Goal: Task Accomplishment & Management: Use online tool/utility

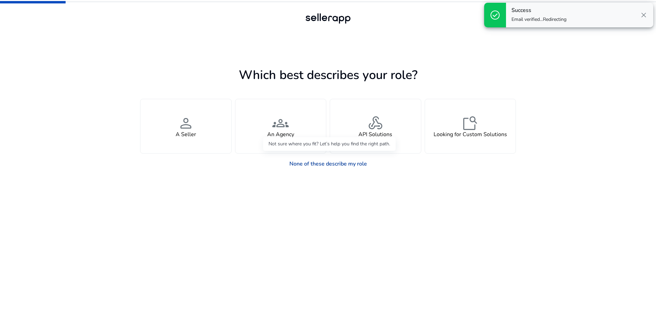
click at [340, 166] on link "None of these describe my role" at bounding box center [328, 164] width 89 height 14
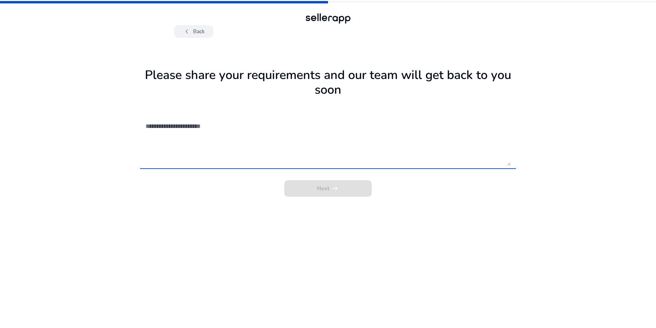
click at [203, 37] on button "chevron_left Back" at bounding box center [193, 31] width 39 height 12
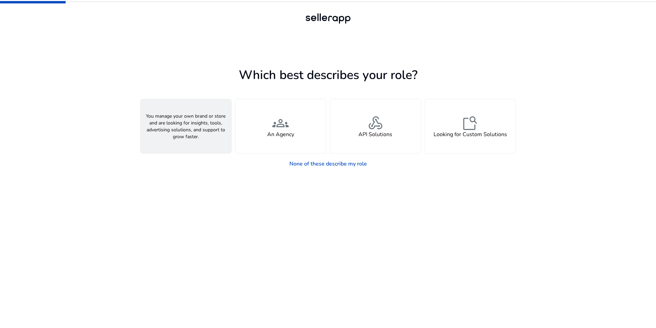
click at [198, 131] on div "person A Seller" at bounding box center [185, 126] width 91 height 54
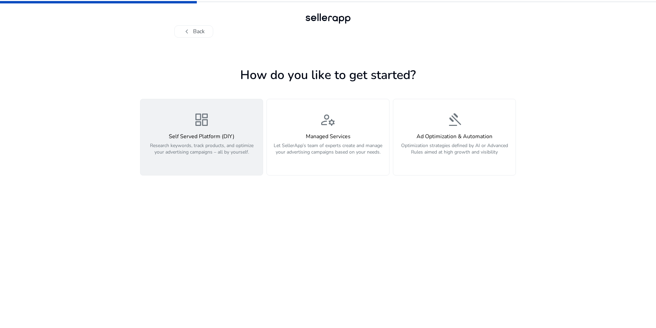
click at [218, 136] on h4 "Self Served Platform (DIY)" at bounding box center [202, 136] width 114 height 6
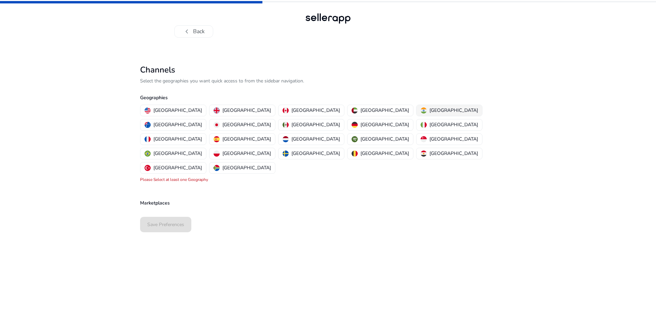
click at [421, 109] on img "button" at bounding box center [424, 110] width 6 height 6
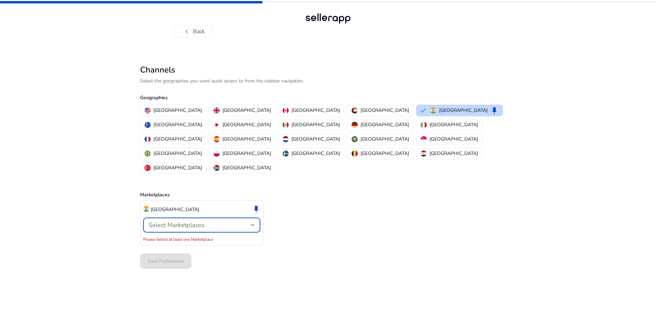
click at [196, 221] on span "Select Marketplaces" at bounding box center [177, 225] width 56 height 8
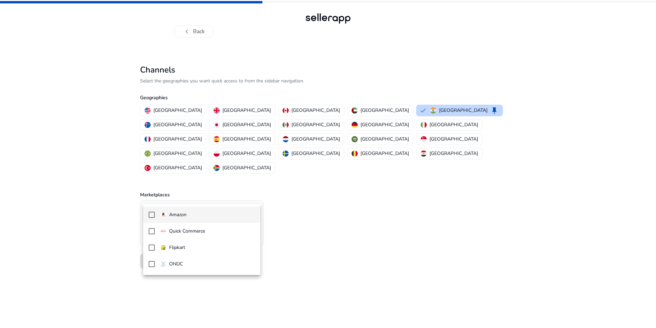
click at [194, 216] on span "Amazon" at bounding box center [207, 215] width 95 height 8
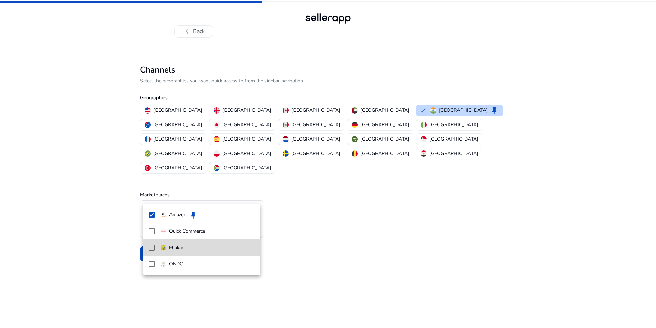
click at [152, 247] on mat-pseudo-checkbox at bounding box center [152, 247] width 6 height 6
click at [298, 248] on div at bounding box center [328, 164] width 656 height 328
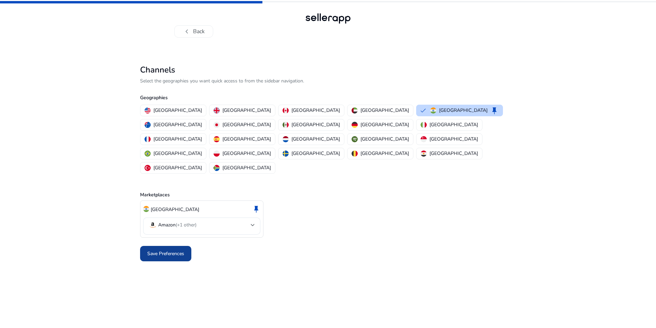
click at [172, 250] on span "Save Preferences" at bounding box center [165, 253] width 37 height 7
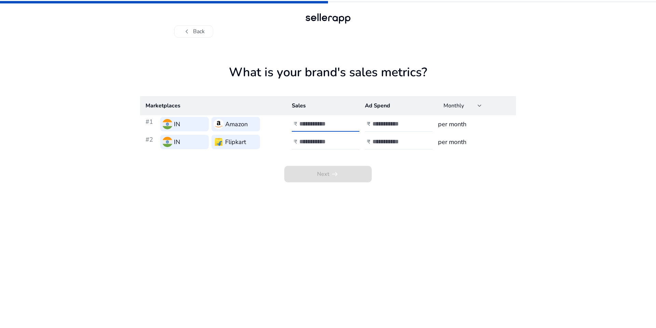
click at [308, 124] on input "number" at bounding box center [322, 124] width 46 height 8
type input "*"
click at [326, 146] on div at bounding box center [330, 141] width 62 height 15
click at [327, 142] on input "number" at bounding box center [322, 142] width 46 height 8
type input "*"
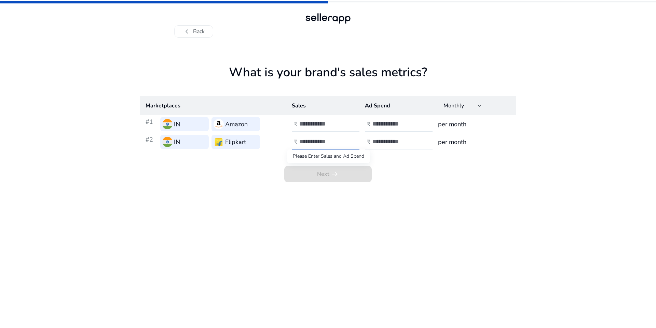
click at [328, 168] on span "Next arrow_right_alt" at bounding box center [327, 174] width 87 height 16
click at [390, 119] on div at bounding box center [403, 124] width 62 height 15
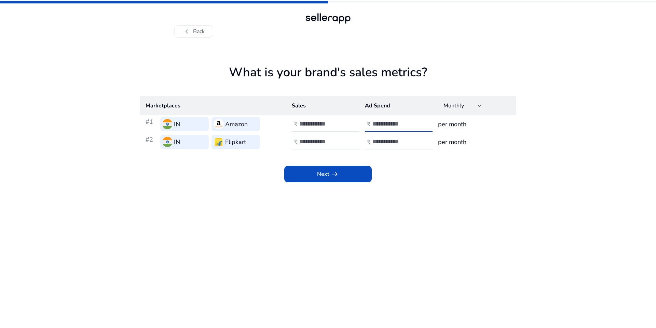
type input "*"
click at [385, 144] on input "number" at bounding box center [395, 142] width 46 height 8
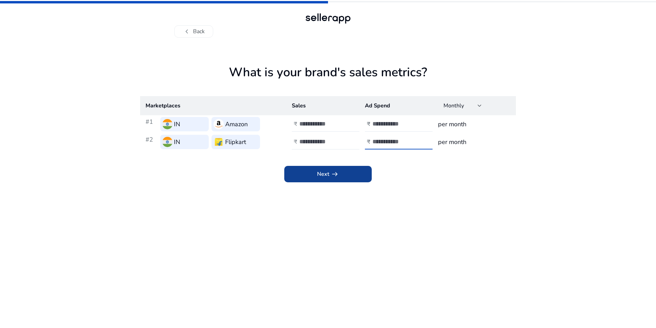
type input "*"
click at [343, 169] on span at bounding box center [327, 174] width 87 height 16
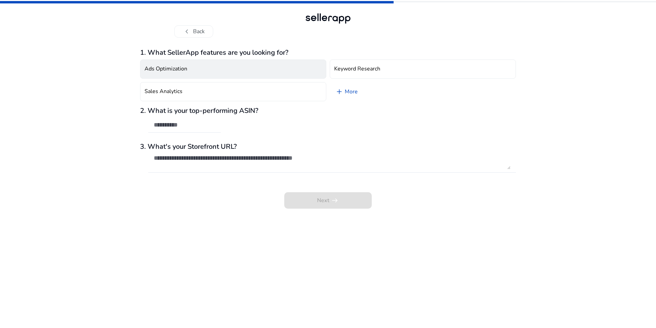
click at [244, 76] on button "Ads Optimization" at bounding box center [233, 68] width 186 height 19
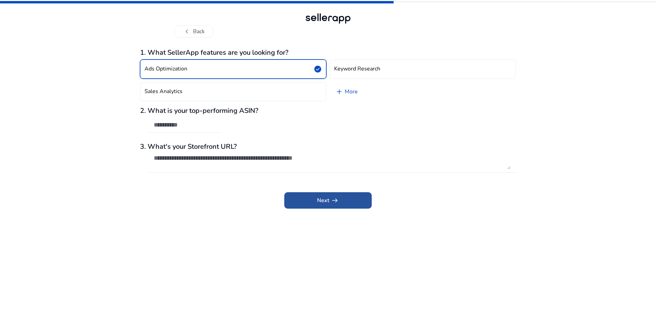
click at [318, 201] on span "Next arrow_right_alt" at bounding box center [328, 200] width 22 height 8
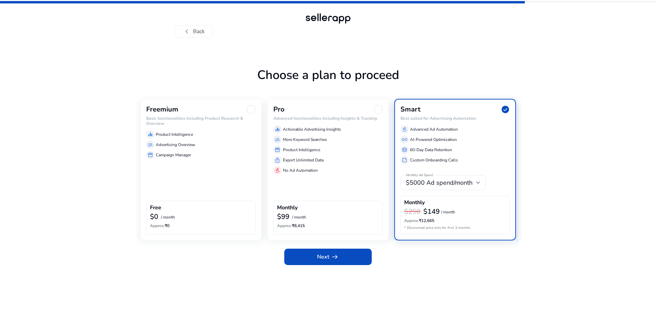
click at [232, 169] on div "Freemium Basic functionalities including Product Research & Overview equalizer …" at bounding box center [201, 169] width 122 height 141
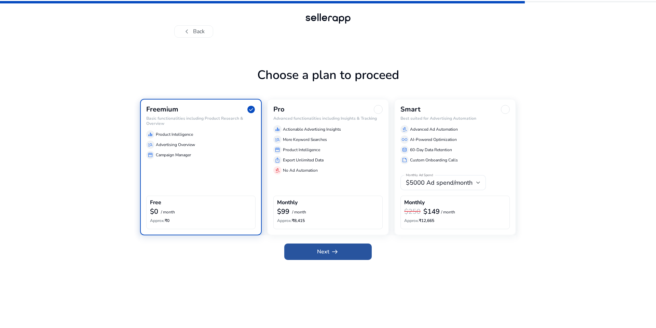
click at [345, 252] on span at bounding box center [327, 251] width 87 height 16
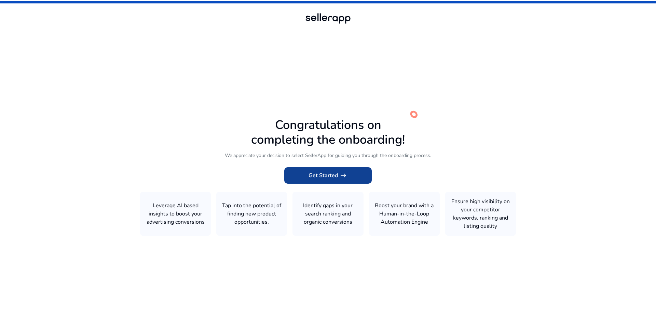
click at [340, 174] on span "arrow_right_alt" at bounding box center [343, 175] width 8 height 8
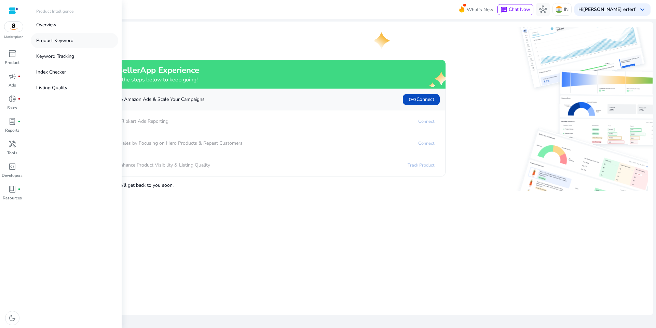
click at [57, 41] on p "Product Keyword" at bounding box center [54, 40] width 37 height 7
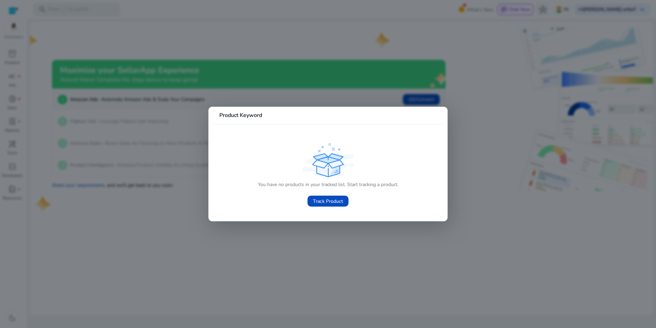
click at [77, 65] on div at bounding box center [328, 164] width 656 height 328
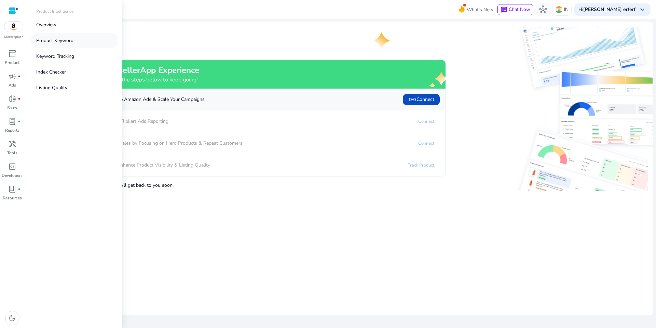
click at [85, 37] on link "Product Keyword" at bounding box center [74, 40] width 87 height 15
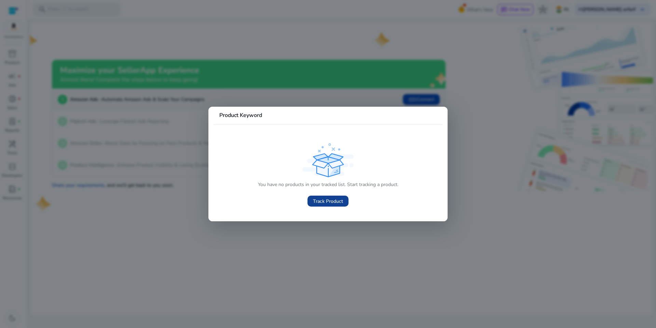
click at [339, 204] on span "Track Product" at bounding box center [328, 201] width 30 height 7
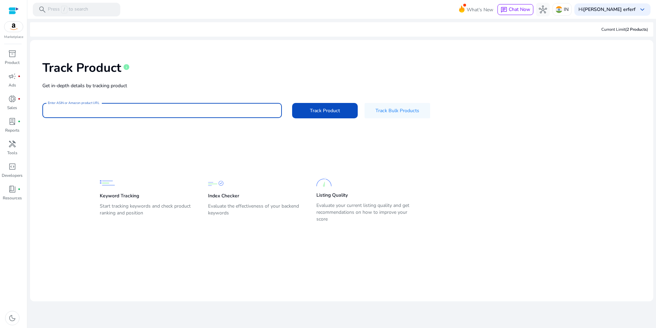
click at [92, 112] on input "Enter ASIN or Amazon product URL" at bounding box center [162, 111] width 229 height 8
paste input "**********"
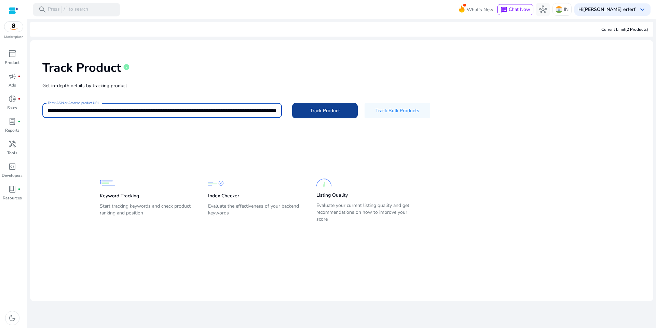
type input "**********"
click at [316, 111] on span "Track Product" at bounding box center [325, 110] width 30 height 7
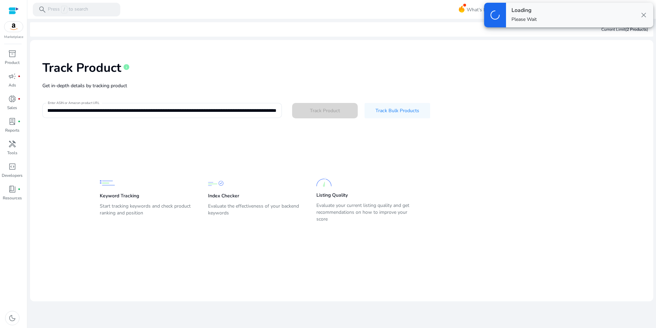
scroll to position [0, 0]
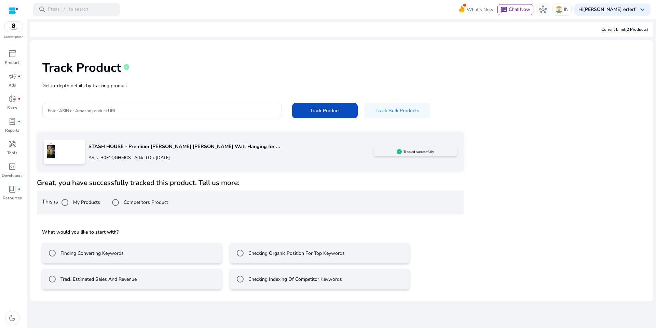
click at [124, 284] on div "Track Estimated Sales And Revenue" at bounding box center [90, 279] width 91 height 14
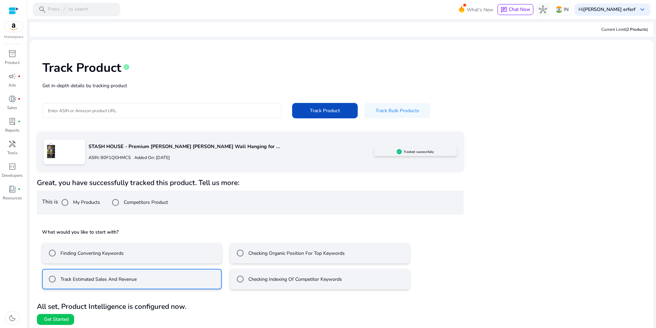
scroll to position [2, 0]
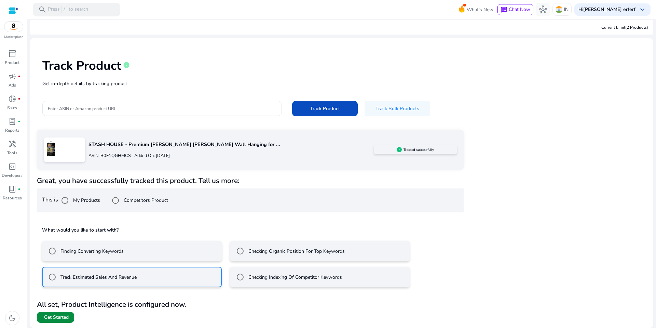
click at [66, 315] on span "Get Started" at bounding box center [56, 317] width 25 height 7
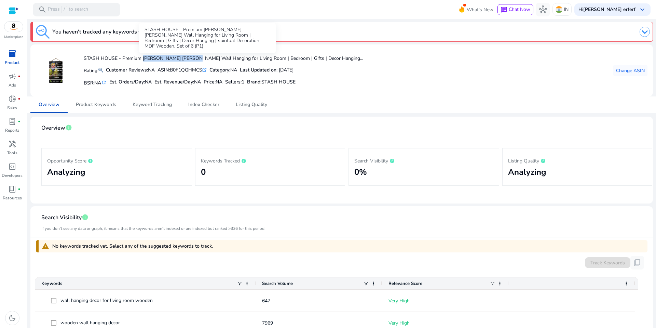
drag, startPoint x: 141, startPoint y: 58, endPoint x: 189, endPoint y: 60, distance: 47.5
click at [189, 60] on h4 "STASH HOUSE - Premium [PERSON_NAME] [PERSON_NAME] Wall Hanging for Living Room …" at bounding box center [224, 59] width 280 height 6
copy h4 "[PERSON_NAME] [PERSON_NAME]"
click at [184, 29] on link "Track Keywords" at bounding box center [171, 32] width 45 height 8
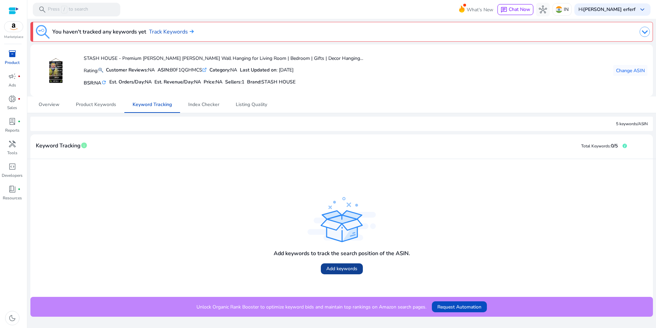
click at [337, 267] on span "Add keywords" at bounding box center [341, 268] width 31 height 7
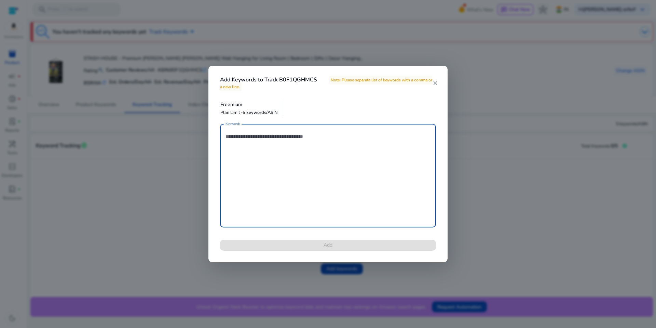
paste textarea "**********"
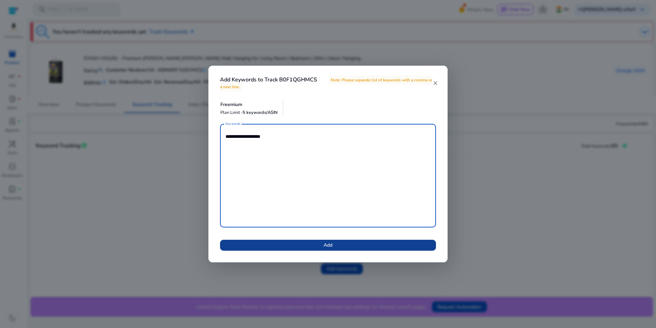
type textarea "**********"
click at [272, 245] on span at bounding box center [328, 245] width 216 height 16
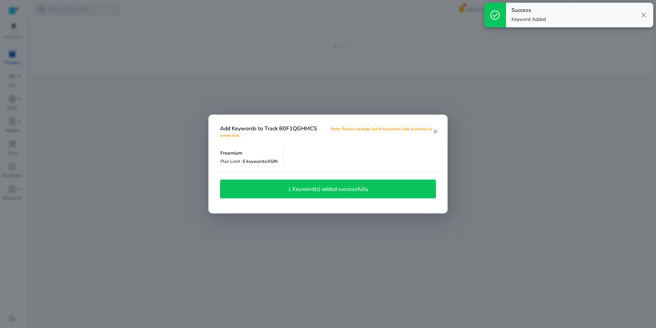
click at [368, 185] on div "1 Keyword(s) added successfully" at bounding box center [328, 189] width 208 height 12
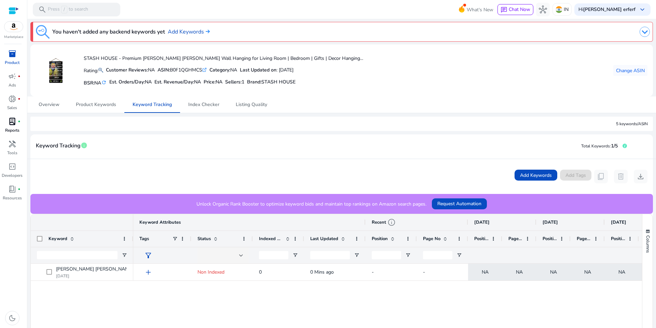
click at [10, 127] on p "Reports" at bounding box center [12, 130] width 14 height 6
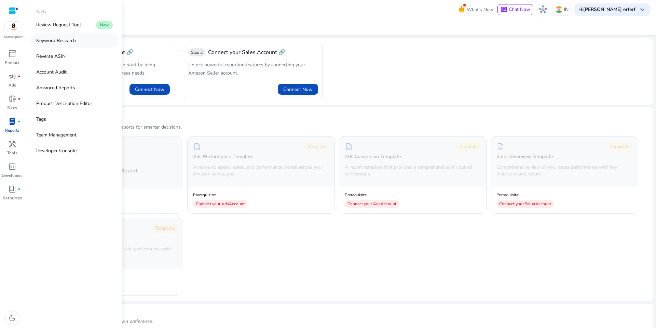
click at [68, 40] on p "Keyword Research" at bounding box center [56, 40] width 40 height 7
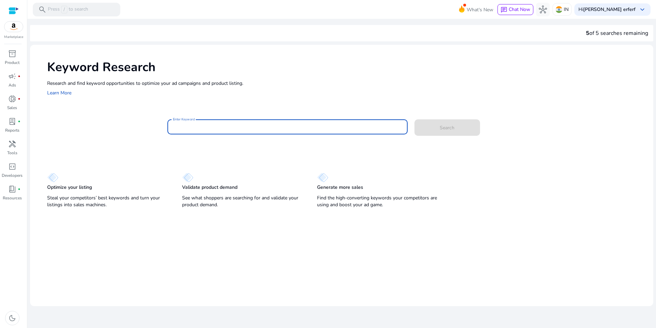
click at [202, 125] on input "Enter Keyword" at bounding box center [287, 127] width 229 height 8
paste input "**********"
type input "**********"
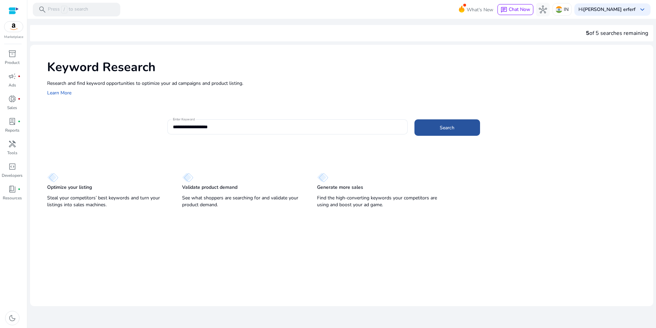
click at [443, 123] on span at bounding box center [448, 127] width 66 height 16
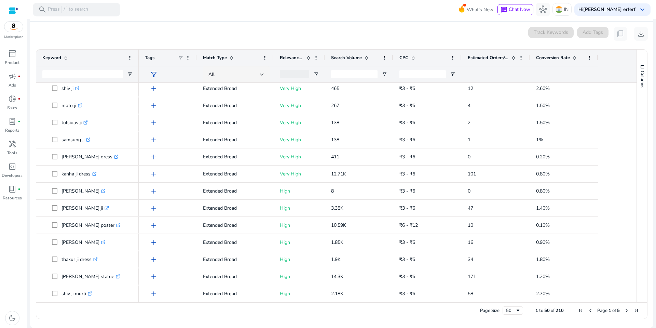
scroll to position [137, 0]
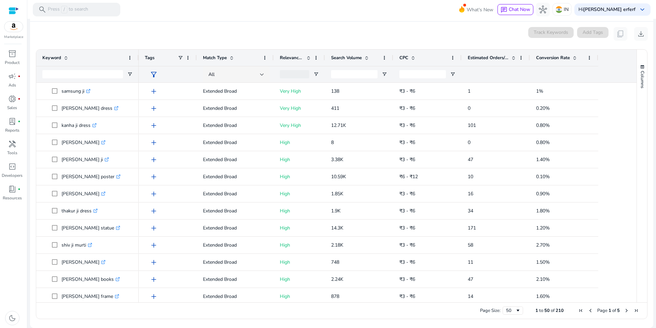
drag, startPoint x: 554, startPoint y: 59, endPoint x: 564, endPoint y: 82, distance: 25.5
click at [554, 58] on span "Conversion Rate" at bounding box center [553, 58] width 34 height 6
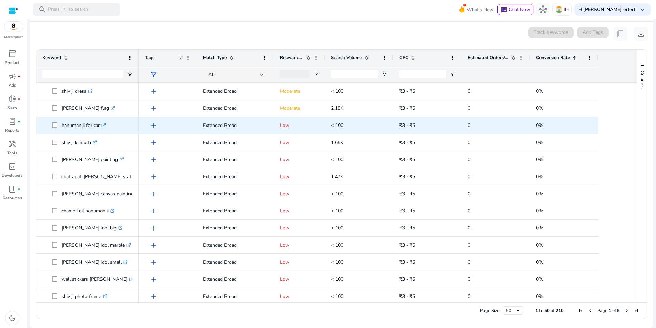
scroll to position [0, 0]
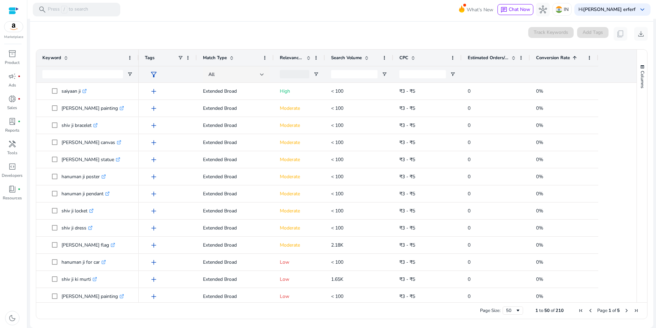
click at [542, 56] on span "Conversion Rate" at bounding box center [553, 58] width 34 height 6
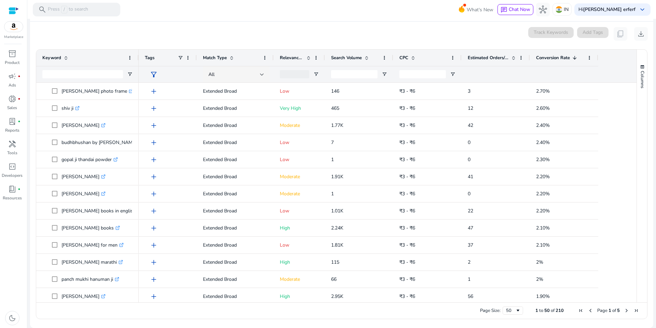
scroll to position [205, 0]
